Goal: Task Accomplishment & Management: Use online tool/utility

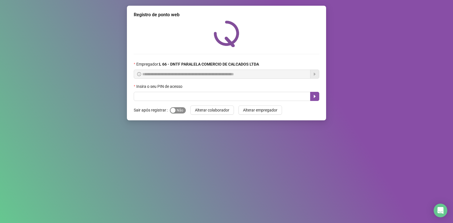
click at [175, 109] on button "Sim Não" at bounding box center [178, 110] width 16 height 6
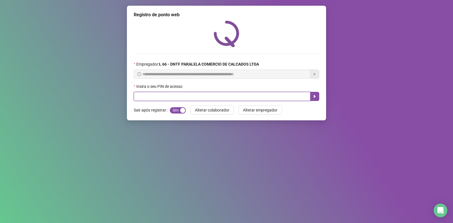
click at [183, 93] on input "text" at bounding box center [222, 96] width 177 height 9
type input "*"
type input "*****"
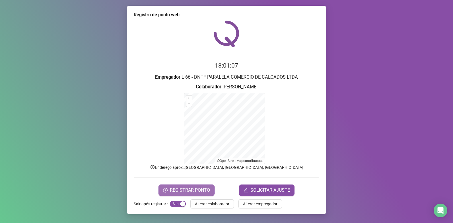
click at [199, 190] on span "REGISTRAR PONTO" at bounding box center [190, 190] width 40 height 7
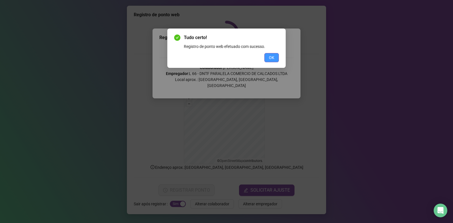
drag, startPoint x: 268, startPoint y: 54, endPoint x: 271, endPoint y: 56, distance: 4.0
click at [269, 54] on button "OK" at bounding box center [272, 57] width 15 height 9
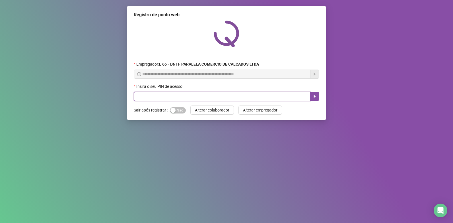
click at [197, 92] on input "text" at bounding box center [222, 96] width 177 height 9
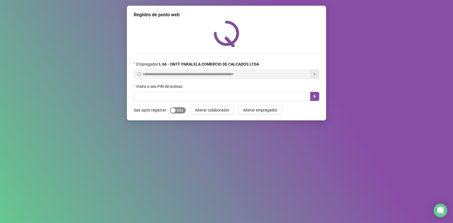
click at [180, 110] on span "Sim Não" at bounding box center [178, 110] width 16 height 6
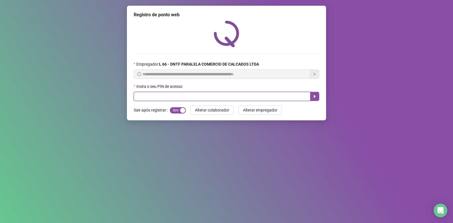
click at [187, 97] on input "text" at bounding box center [222, 96] width 177 height 9
type input "*****"
click at [318, 95] on button "button" at bounding box center [314, 96] width 9 height 9
